Goal: Task Accomplishment & Management: Complete application form

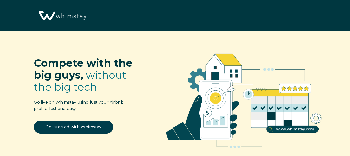
select select "US"
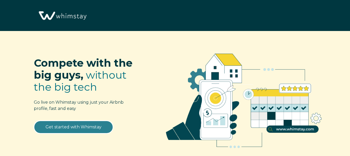
click at [95, 126] on link "Get started with Whimstay" at bounding box center [73, 127] width 79 height 13
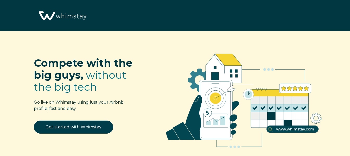
scroll to position [607, 0]
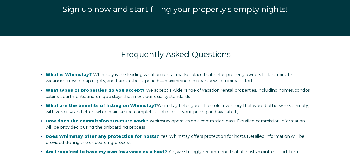
select select "US"
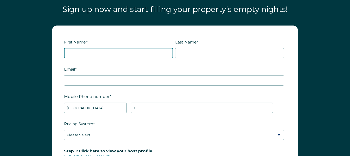
click at [97, 54] on input "First Name *" at bounding box center [118, 53] width 109 height 10
type input "[PERSON_NAME]"
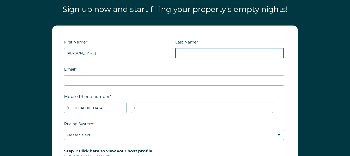
type input "[PERSON_NAME]"
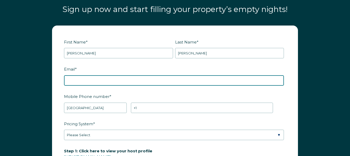
click at [88, 84] on input "Email *" at bounding box center [174, 80] width 220 height 10
type input "[EMAIL_ADDRESS][DOMAIN_NAME]"
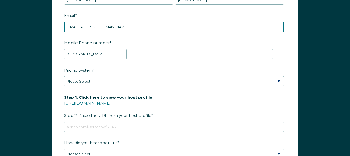
scroll to position [665, 0]
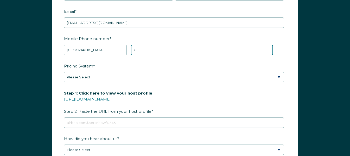
click at [190, 54] on input "+1" at bounding box center [202, 50] width 142 height 10
type input "[PHONE_NUMBER]"
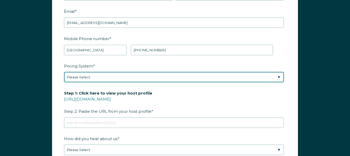
click at [155, 75] on select "Please Select Manual Airbnb Smart Pricing PriceLabs Wheelhouse Beyond Pricing 3…" at bounding box center [174, 77] width 220 height 10
select select "Manual"
click at [64, 72] on select "Please Select Manual Airbnb Smart Pricing PriceLabs Wheelhouse Beyond Pricing 3…" at bounding box center [174, 77] width 220 height 10
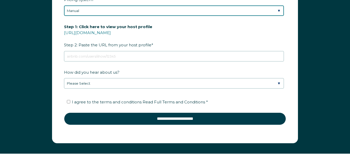
scroll to position [734, 0]
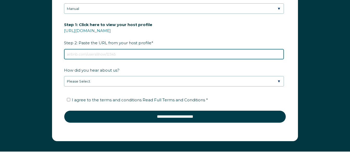
click at [138, 52] on input "Step 1: Click here to view your host profile [URL][DOMAIN_NAME] Step 2: Paste t…" at bounding box center [174, 54] width 220 height 10
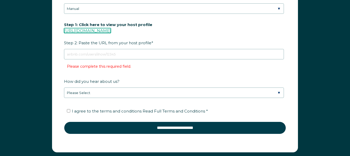
click at [111, 32] on link "[URL][DOMAIN_NAME]" at bounding box center [87, 30] width 47 height 5
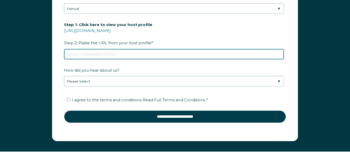
click at [124, 53] on input "Step 1: Click here to view your host profile [URL][DOMAIN_NAME] Step 2: Paste t…" at bounding box center [174, 54] width 220 height 10
paste input "[URL][DOMAIN_NAME]"
type input "[URL][DOMAIN_NAME]"
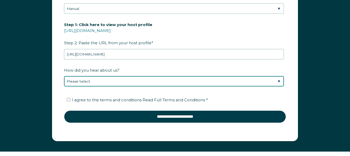
scroll to position [0, 0]
click at [138, 81] on select "Please Select Discovered Whimstay at an event or conference Found Whimstay thro…" at bounding box center [174, 81] width 220 height 10
select select "Social Media"
click at [64, 76] on select "Please Select Discovered Whimstay at an event or conference Found Whimstay thro…" at bounding box center [174, 81] width 220 height 10
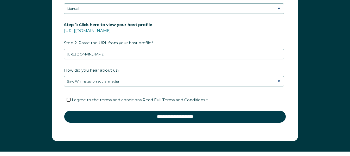
click at [70, 100] on input "I agree to the terms and conditions Read Full Terms and Conditions *" at bounding box center [68, 99] width 3 height 3
checkbox input "true"
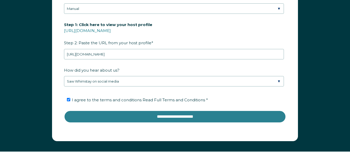
click at [101, 118] on input "**********" at bounding box center [175, 116] width 222 height 13
